Goal: Transaction & Acquisition: Purchase product/service

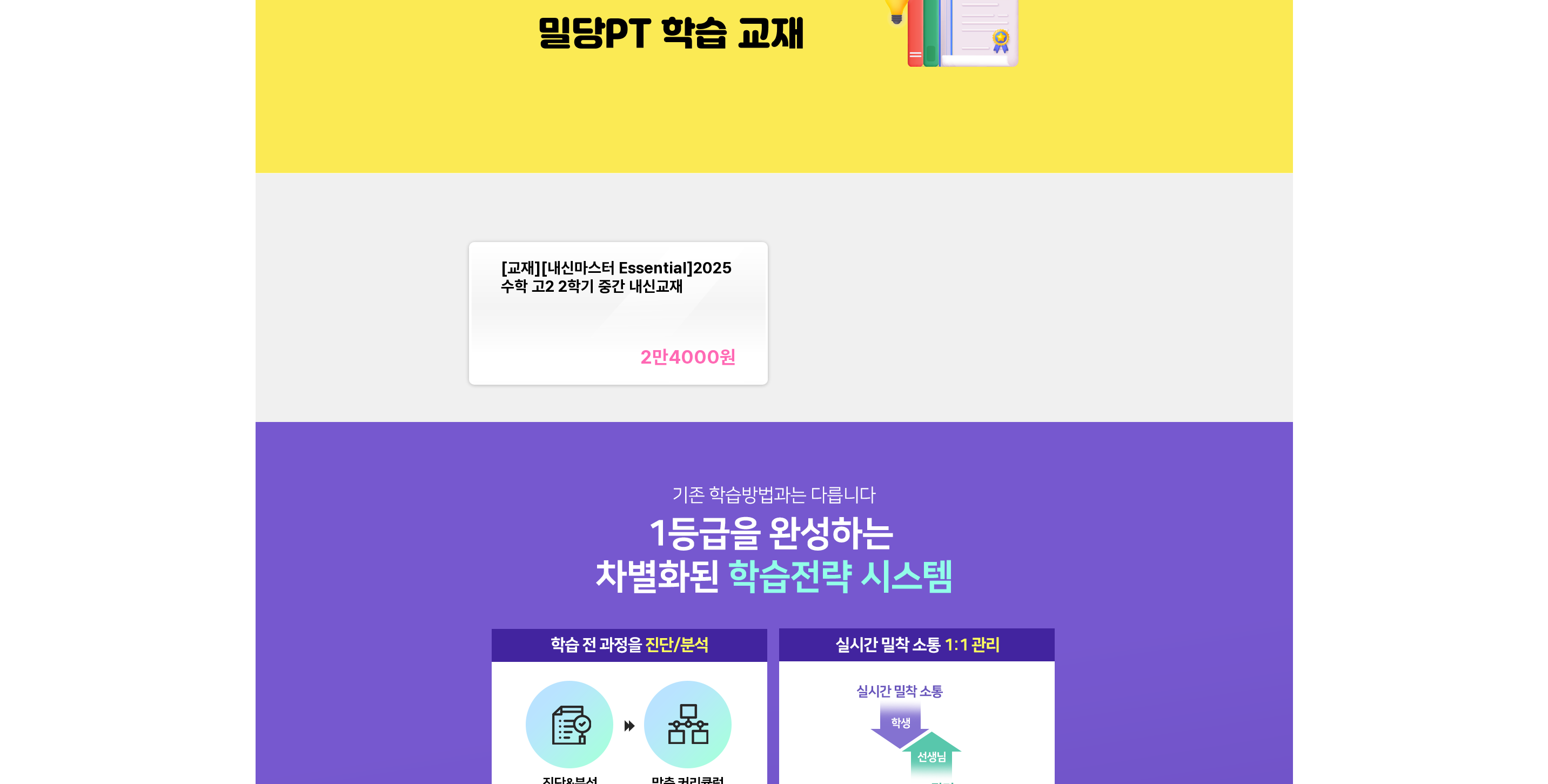
scroll to position [108, 0]
